Goal: Information Seeking & Learning: Learn about a topic

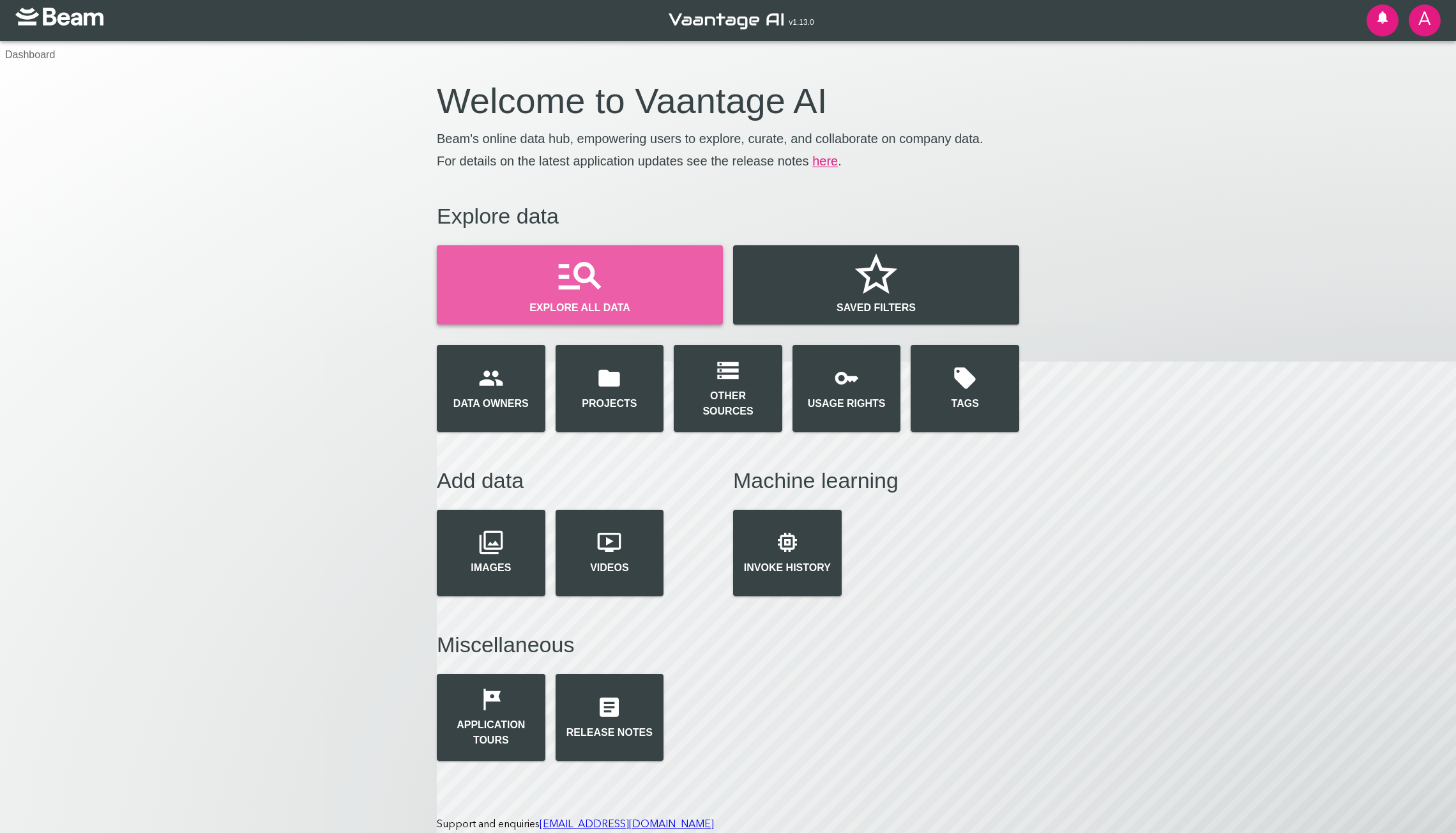
click at [569, 296] on icon "button" at bounding box center [580, 275] width 51 height 51
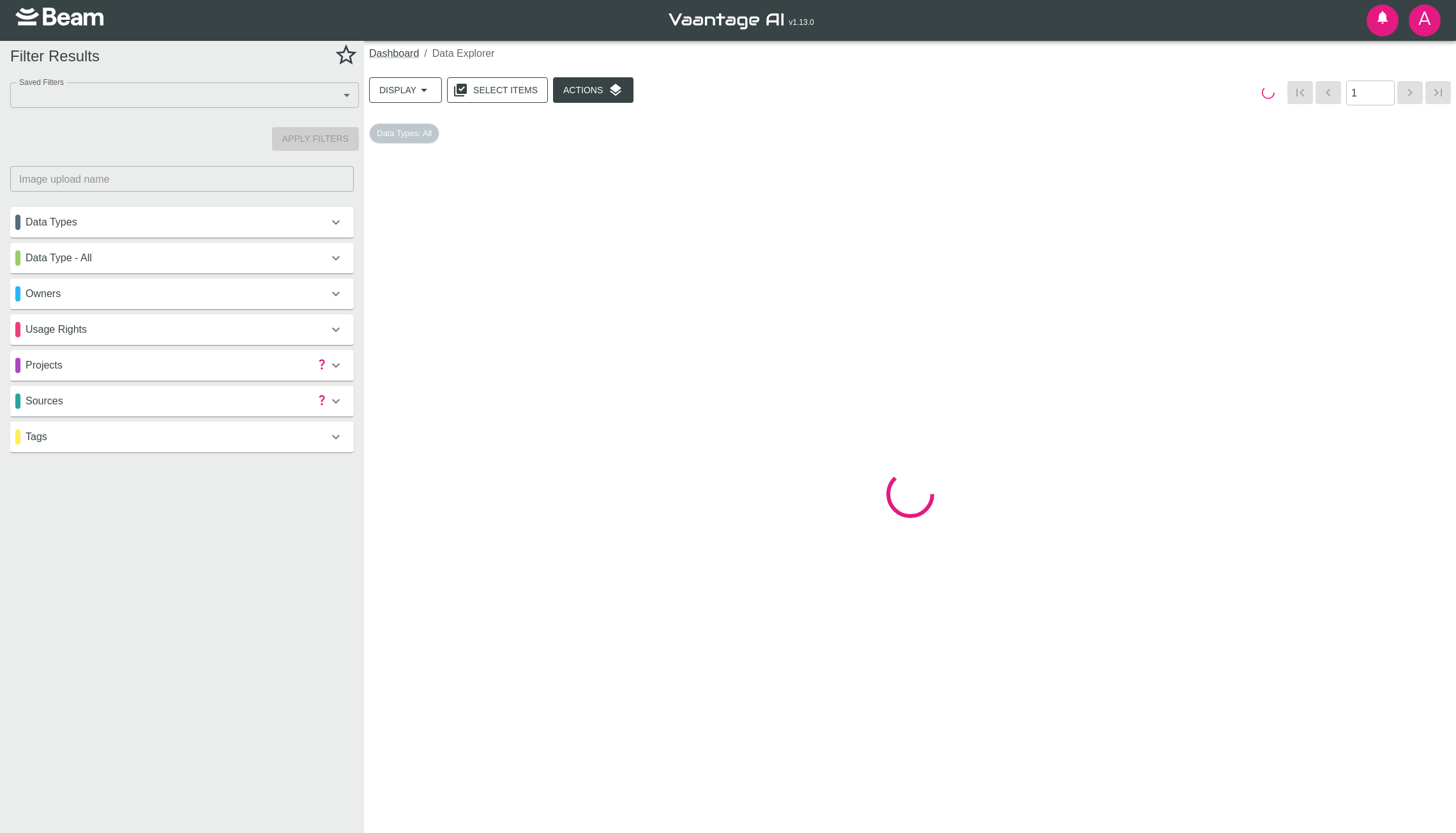
click at [123, 258] on div "Data Type - All" at bounding box center [171, 258] width 313 height 15
click at [110, 219] on div "Data Types" at bounding box center [171, 222] width 313 height 15
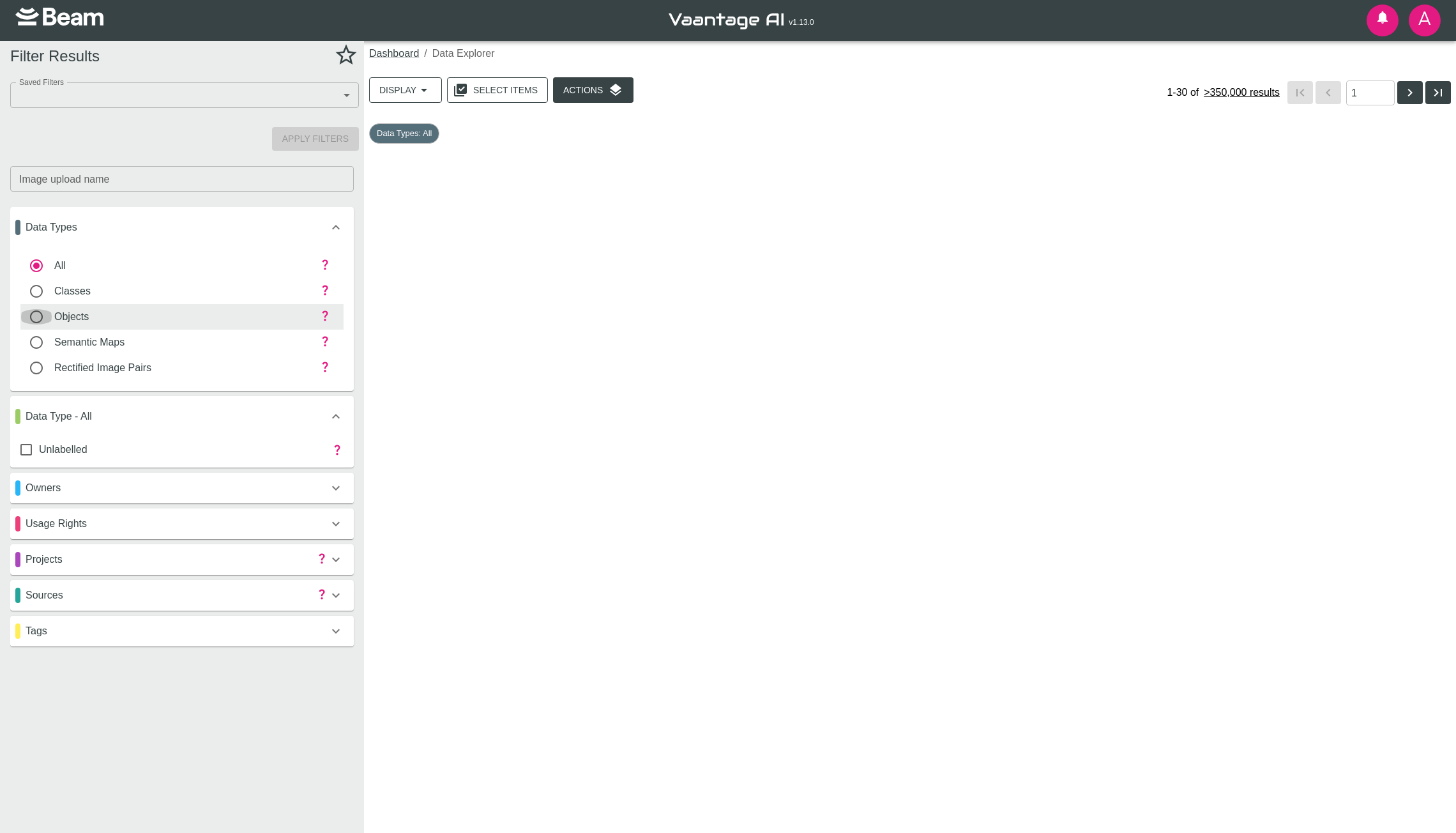
click at [39, 317] on input "objects" at bounding box center [37, 316] width 36 height 15
radio input "false"
radio input "true"
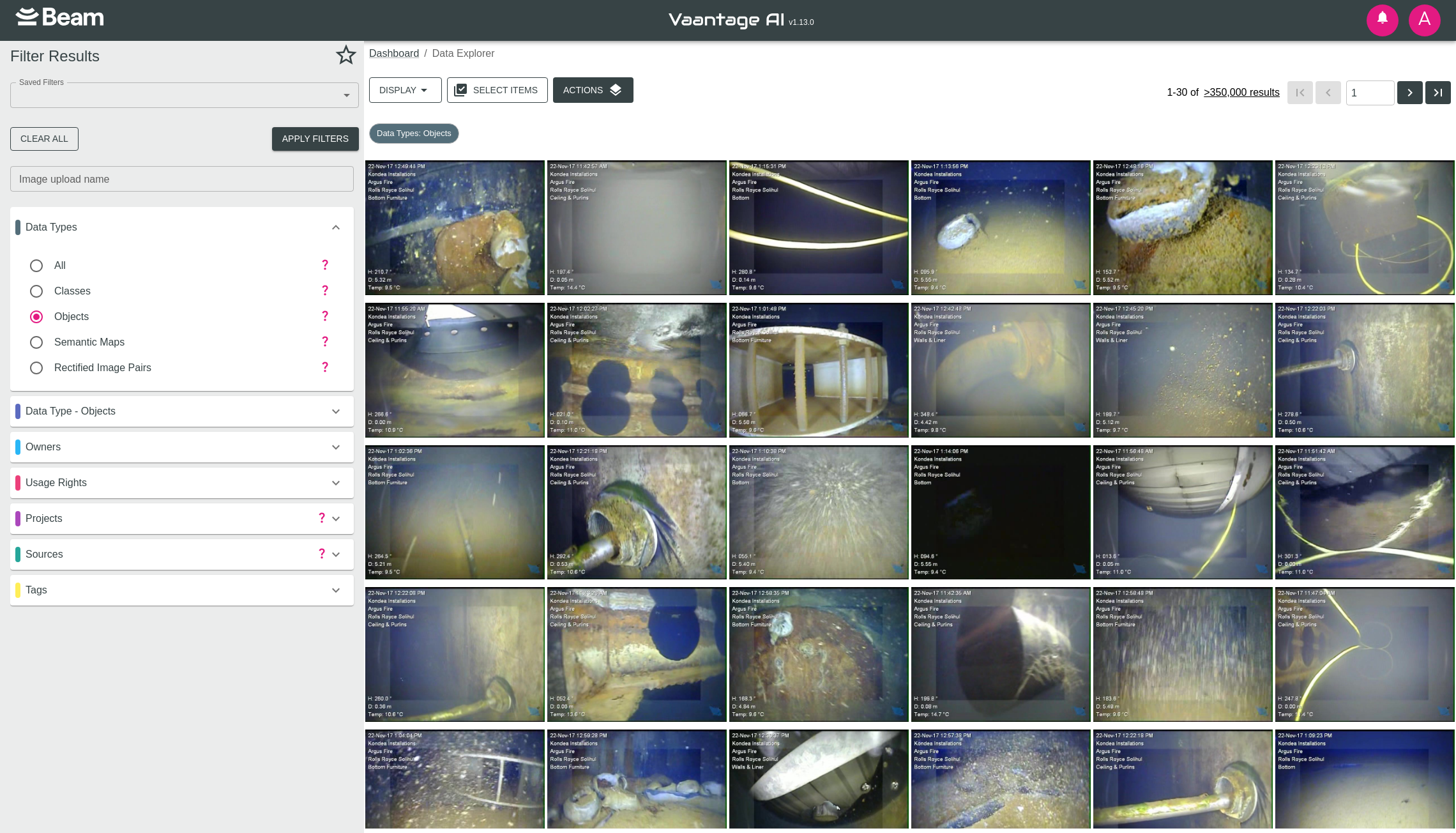
click at [104, 408] on p "Data Type - Objects" at bounding box center [71, 411] width 90 height 15
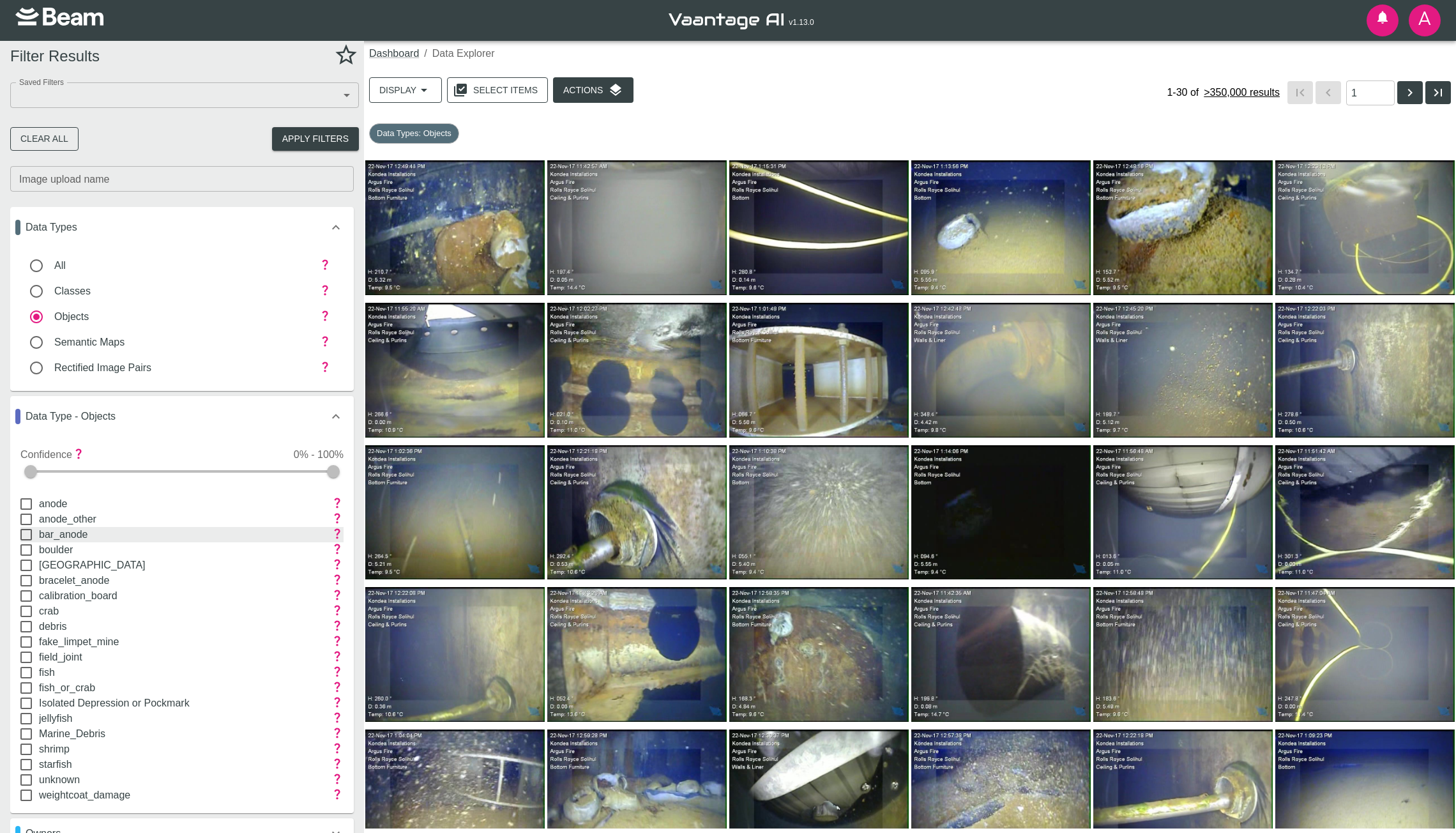
click at [26, 534] on input "bar_anode" at bounding box center [25, 535] width 25 height 15
checkbox input "true"
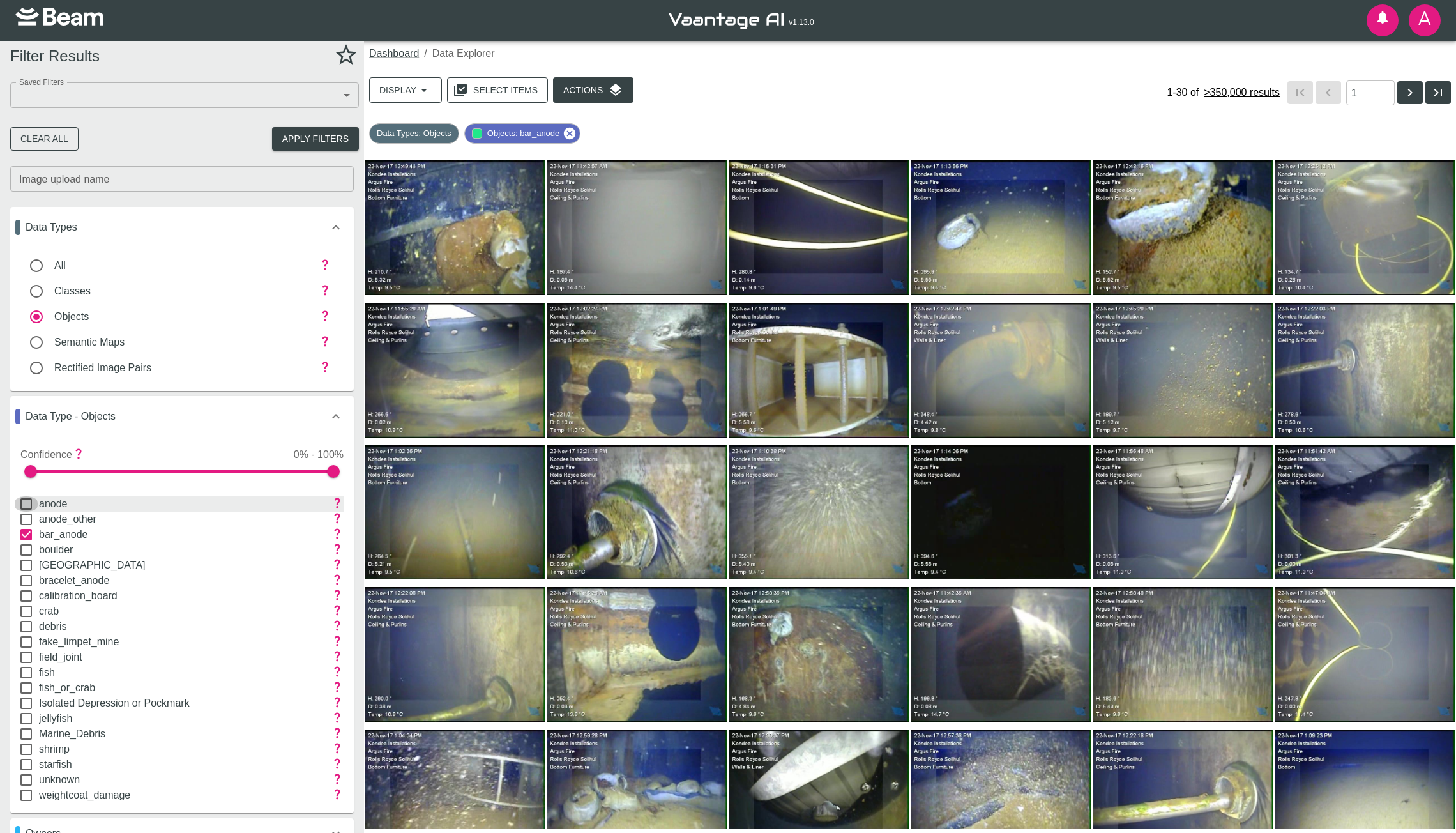
click at [27, 502] on input "anode" at bounding box center [25, 504] width 25 height 15
checkbox input "true"
click at [314, 146] on button "Apply Filters" at bounding box center [315, 138] width 87 height 24
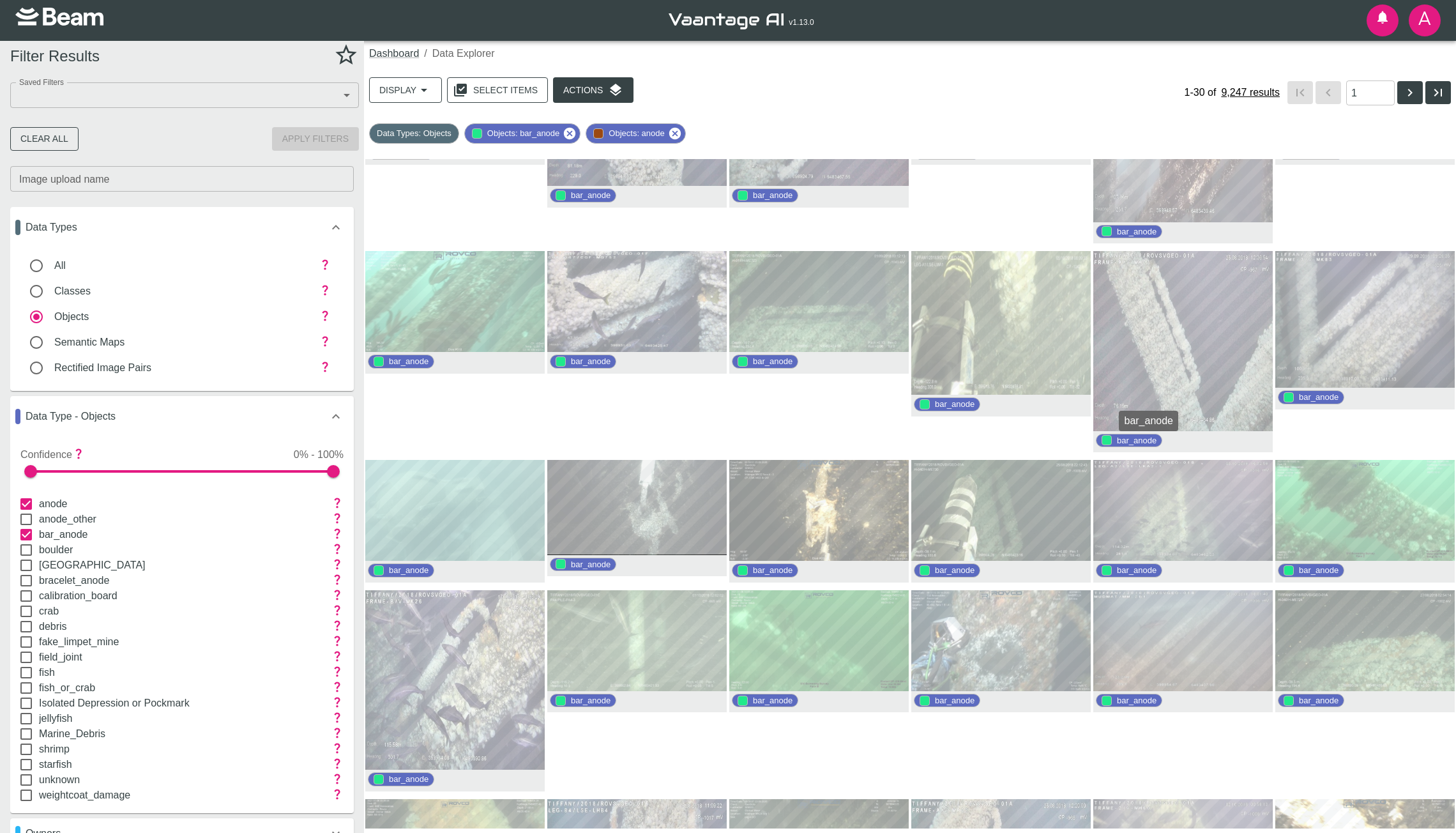
scroll to position [130, 0]
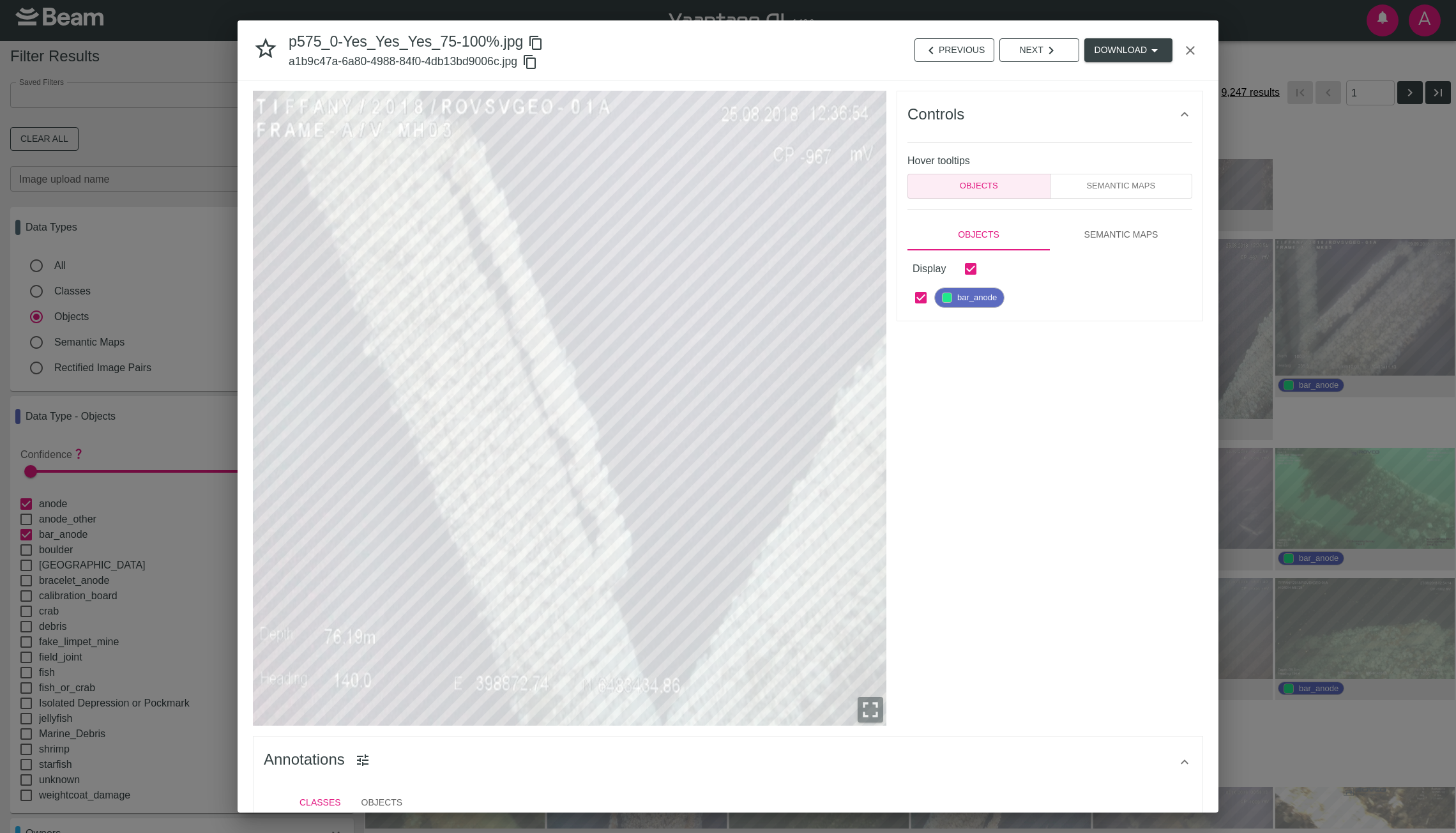
click at [974, 266] on input "checkbox" at bounding box center [970, 268] width 27 height 27
checkbox input "false"
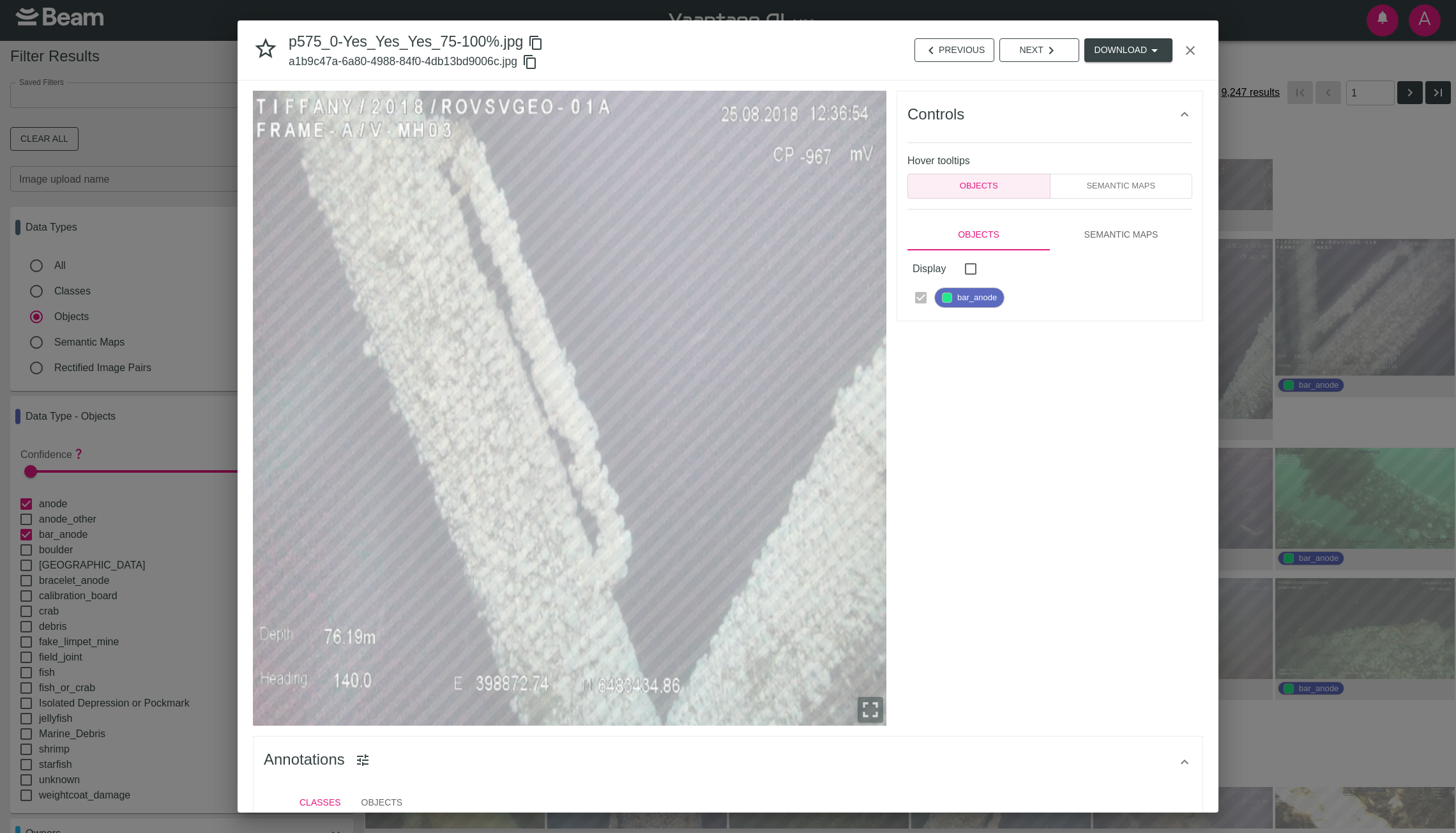
click at [1192, 50] on icon "button" at bounding box center [1191, 51] width 9 height 9
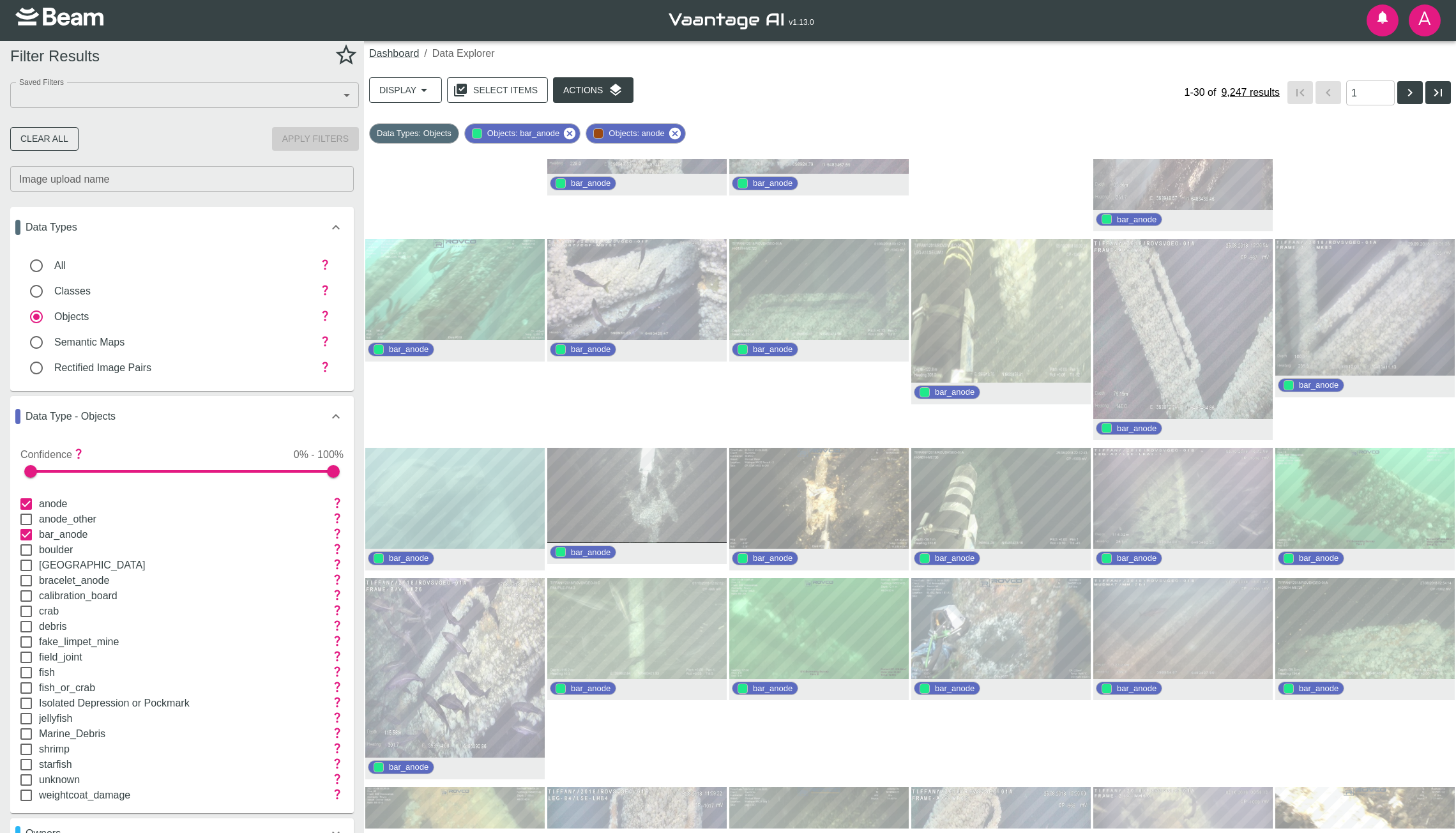
scroll to position [296, 0]
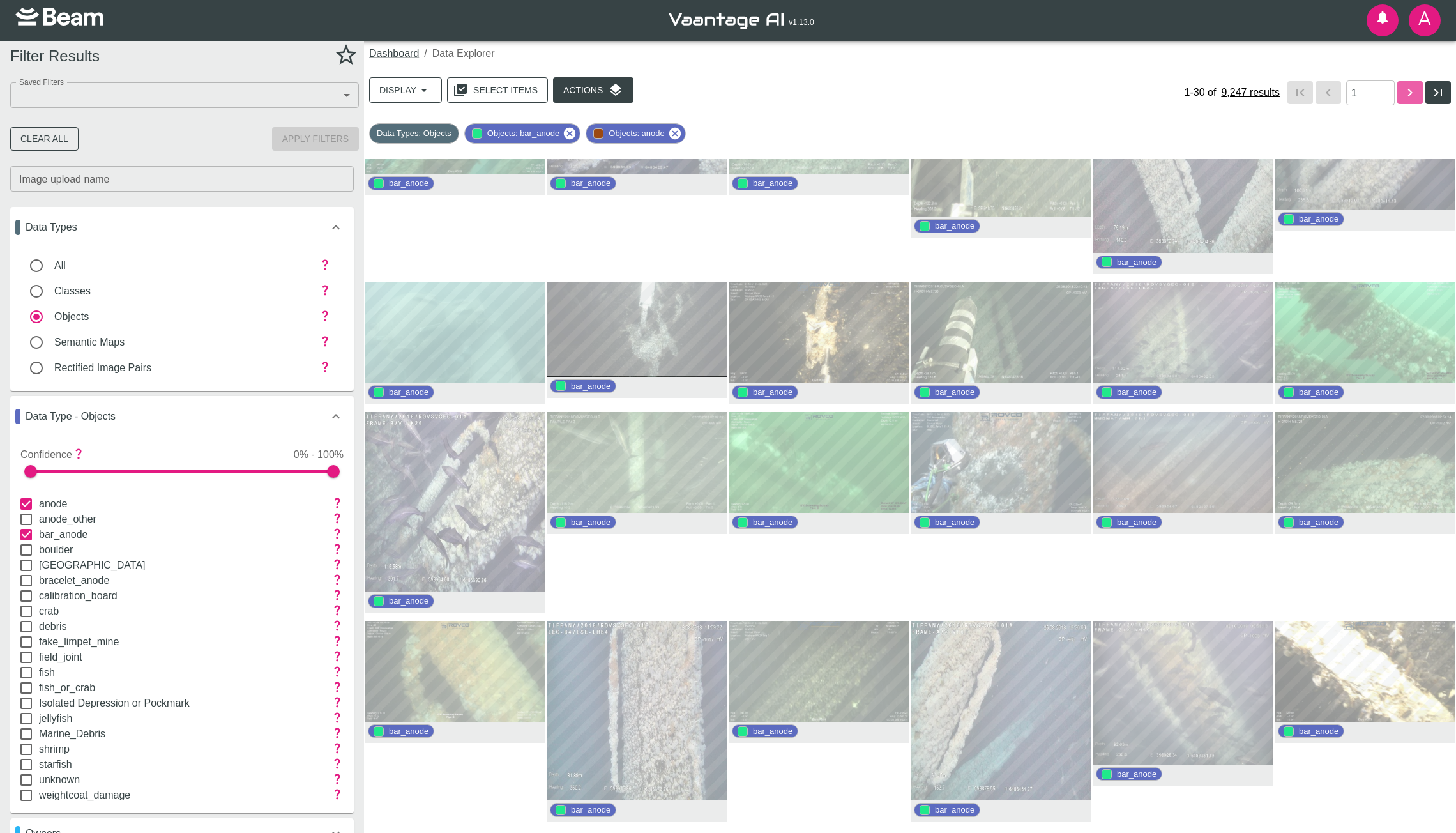
click at [1419, 96] on button "button" at bounding box center [1410, 92] width 25 height 23
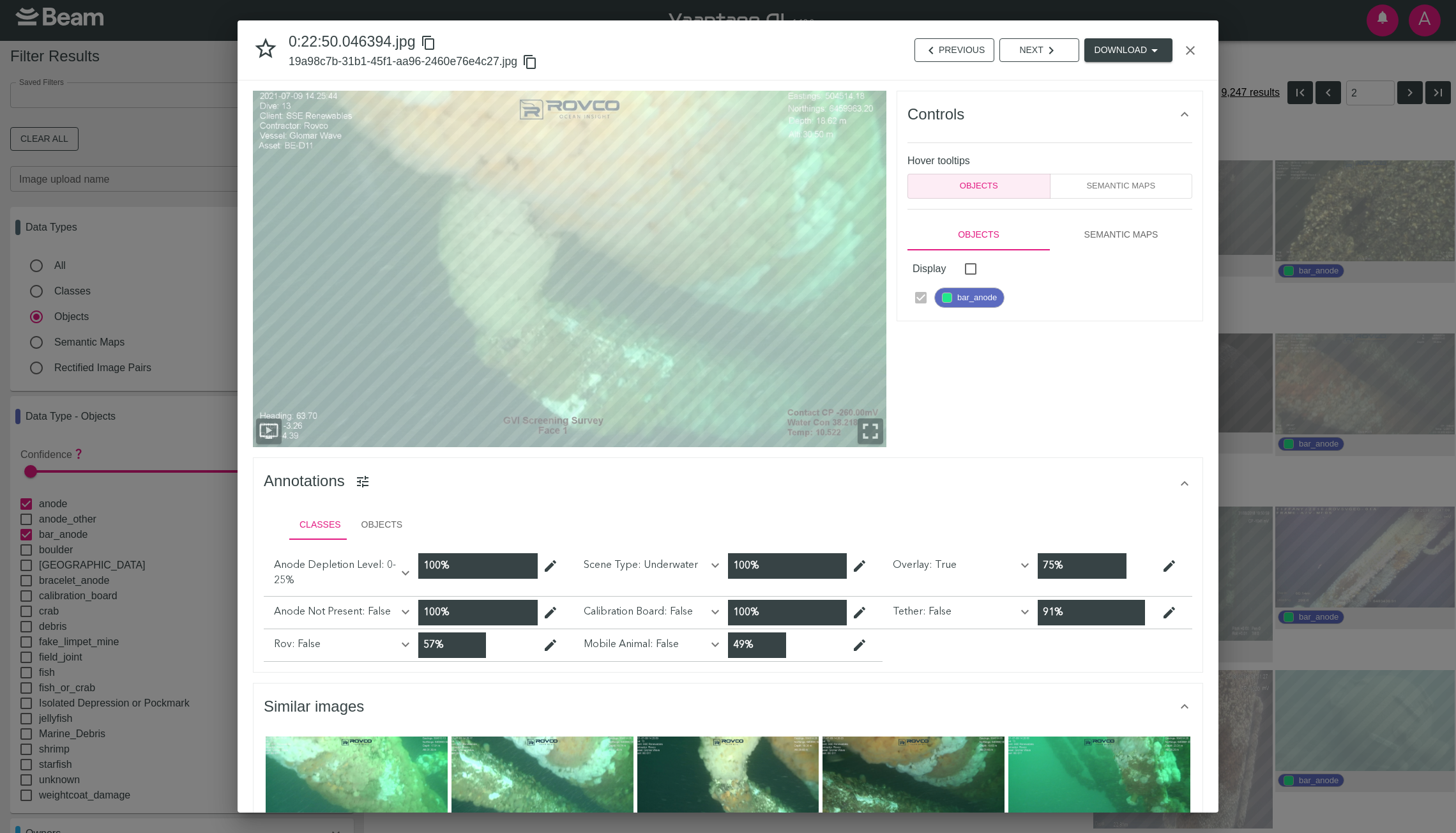
click at [1192, 55] on icon "button" at bounding box center [1191, 50] width 15 height 15
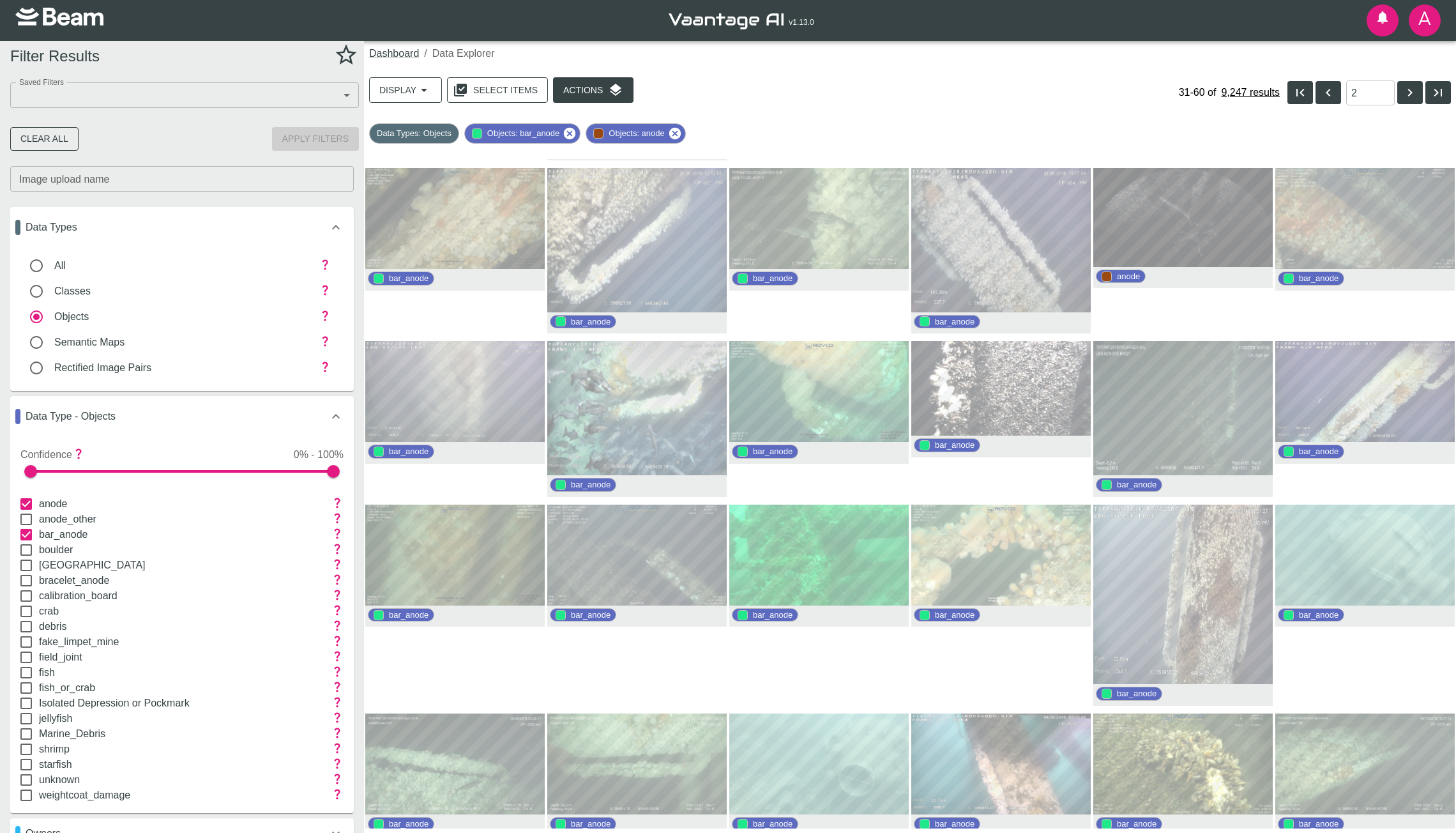
scroll to position [180, 0]
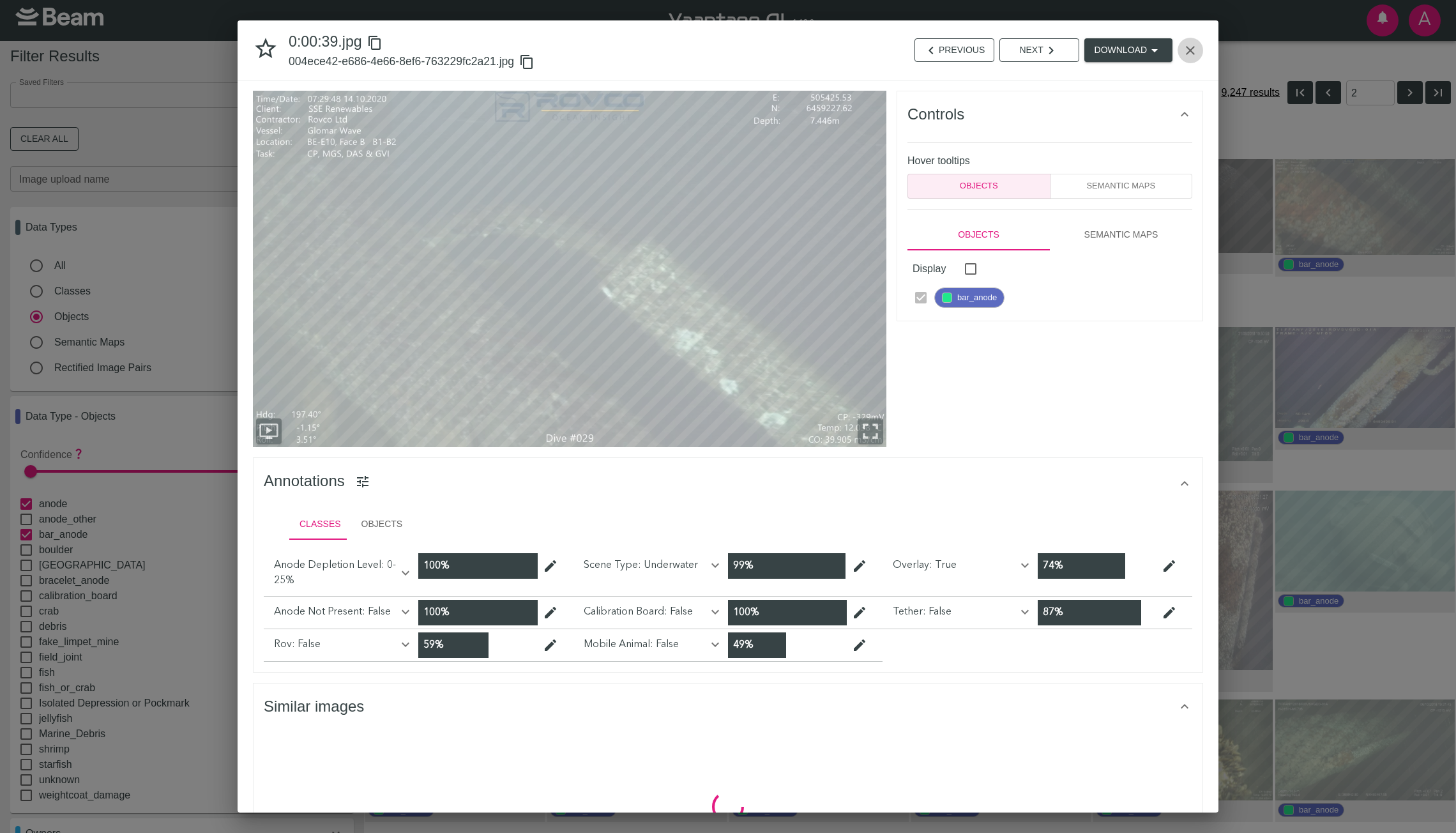
click at [1192, 40] on button "button" at bounding box center [1191, 50] width 25 height 25
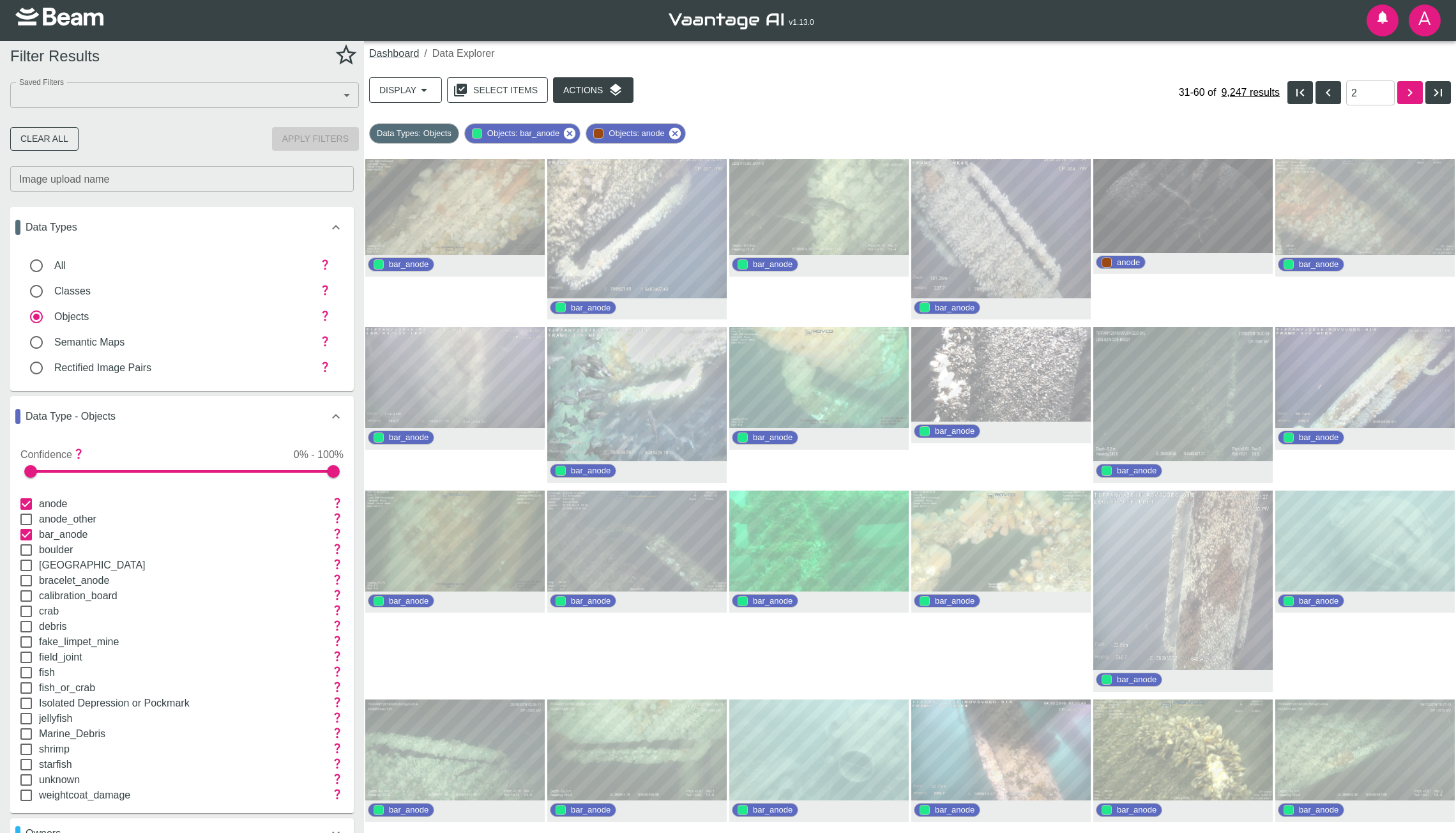
click at [1406, 90] on icon "button" at bounding box center [1410, 92] width 15 height 15
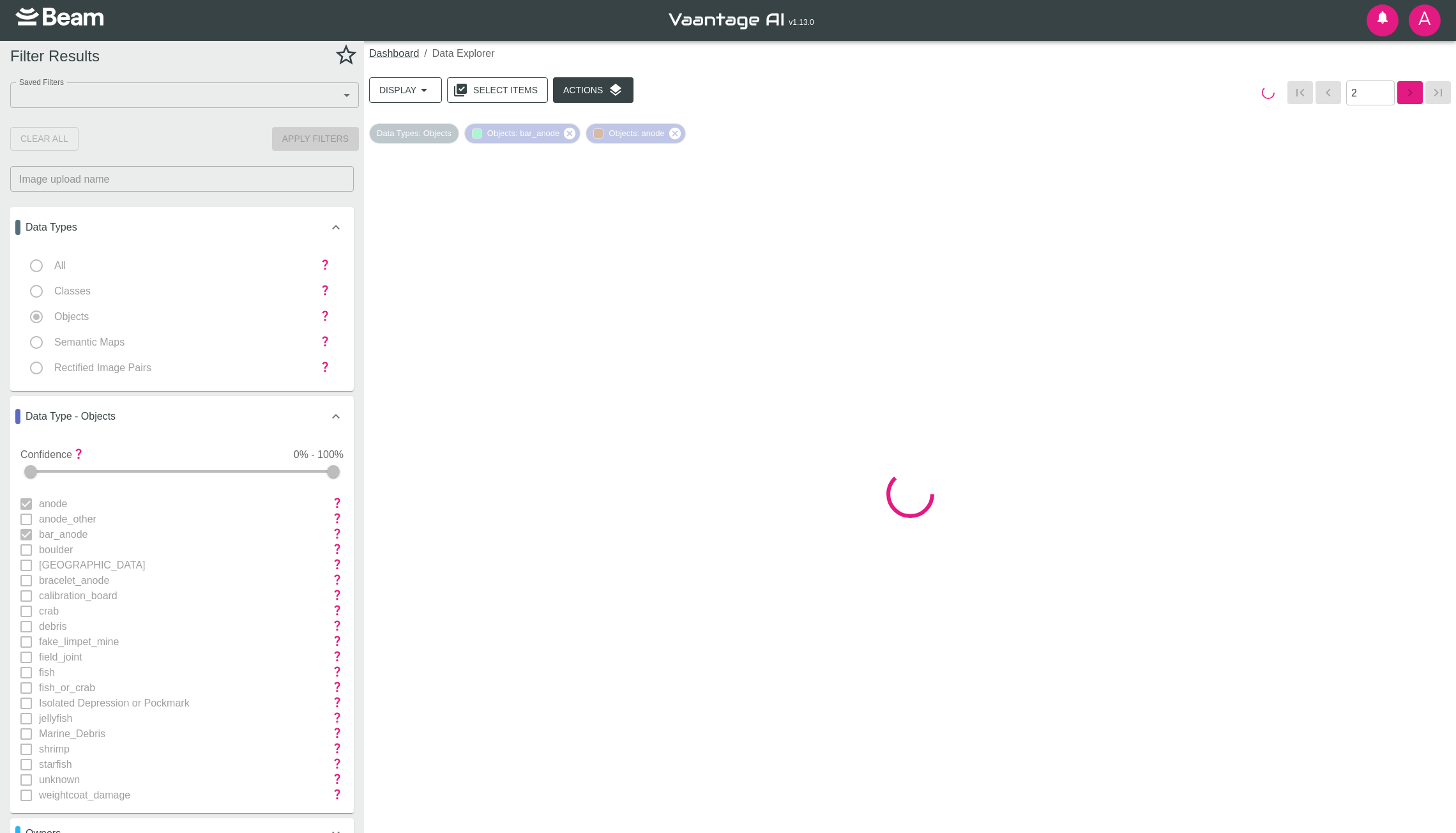
type input "3"
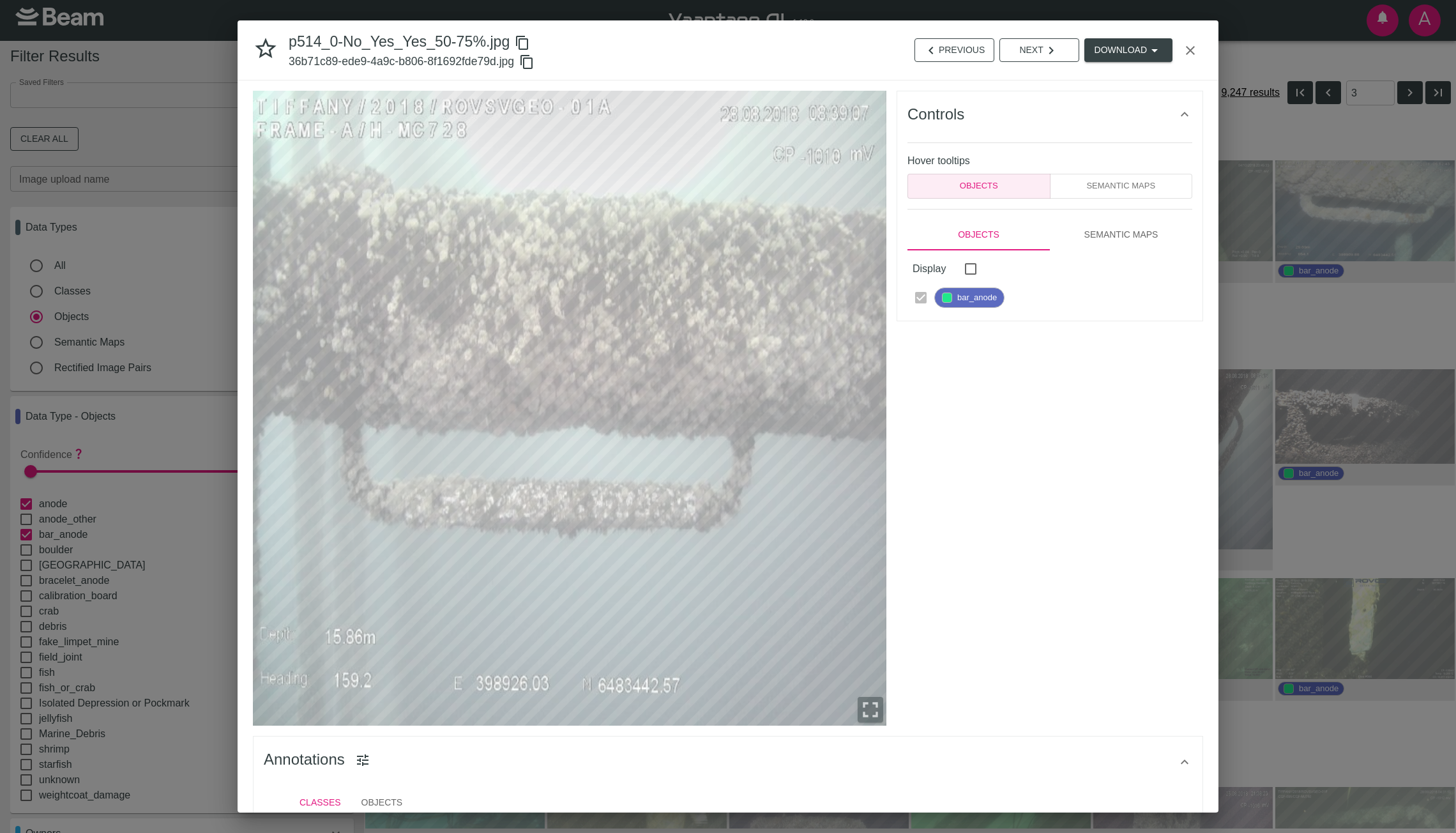
click at [1261, 337] on div "p514_0-No_Yes_Yes_50-75%.jpg 36b71c89-ede9-4a9c-b806-8f1692fde79d.jpg Previous …" at bounding box center [728, 416] width 1456 height 833
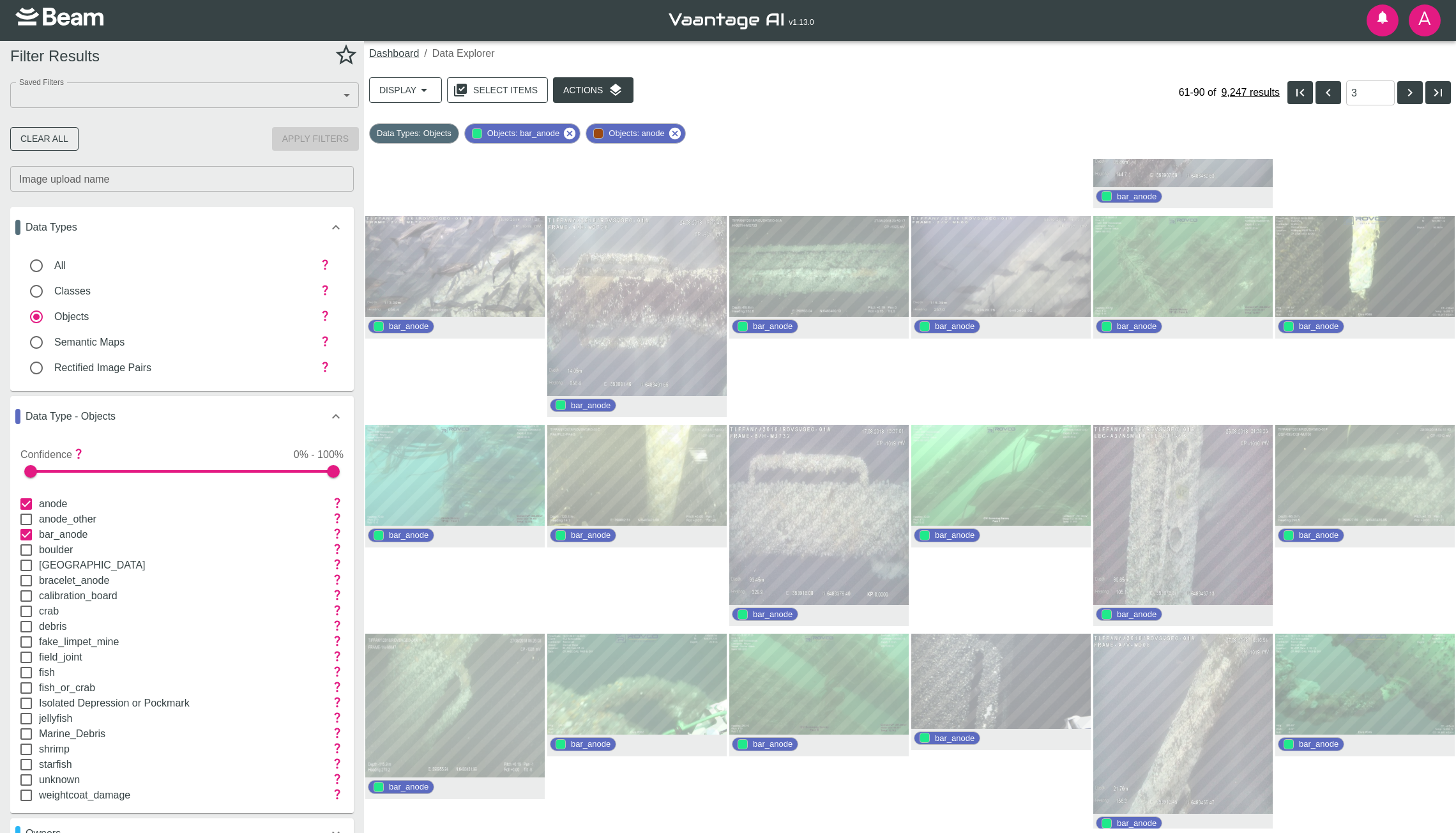
scroll to position [376, 0]
